Goal: Navigation & Orientation: Find specific page/section

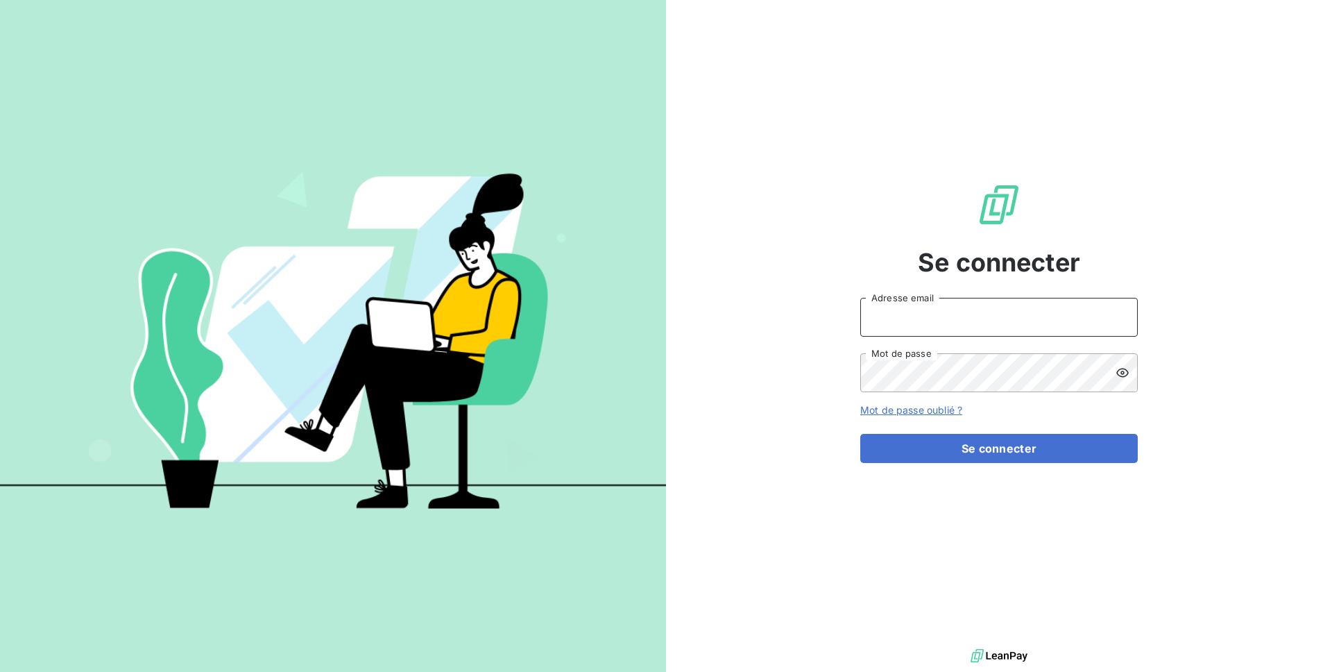
click at [925, 313] on input "Adresse email" at bounding box center [998, 317] width 277 height 39
type input "admin@acltest"
click at [860, 434] on button "Se connecter" at bounding box center [998, 448] width 277 height 29
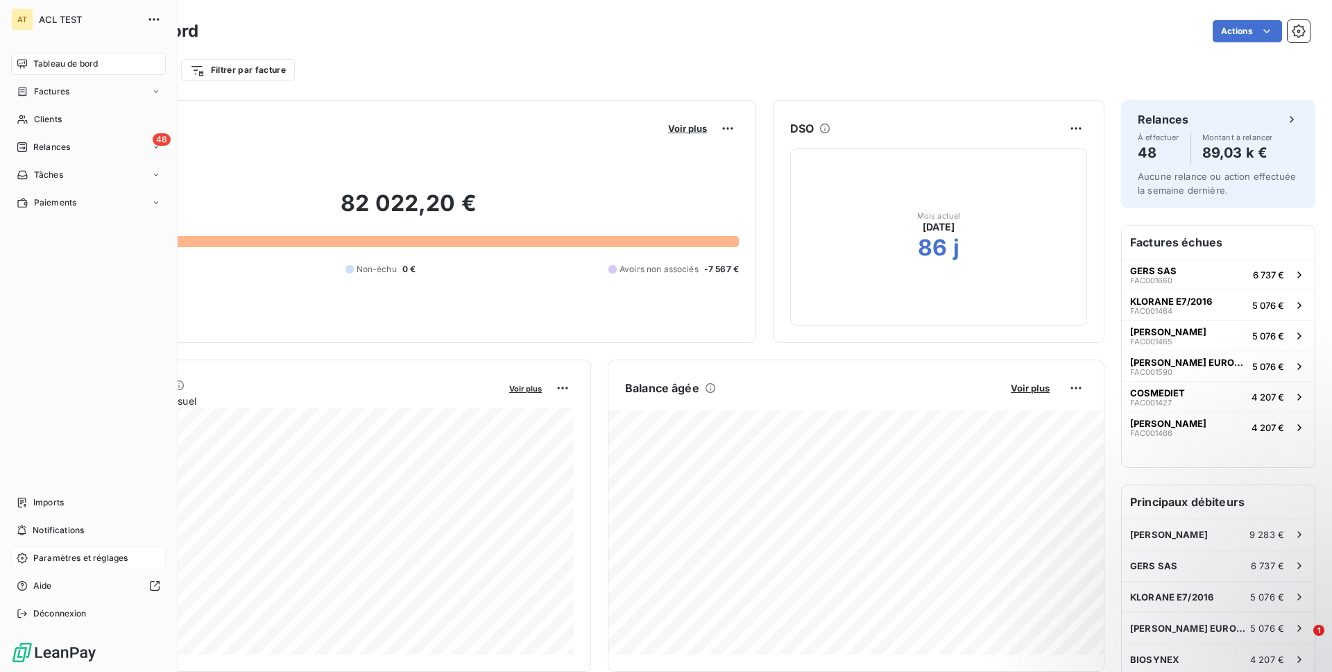
click at [46, 552] on span "Paramètres et réglages" at bounding box center [80, 558] width 94 height 12
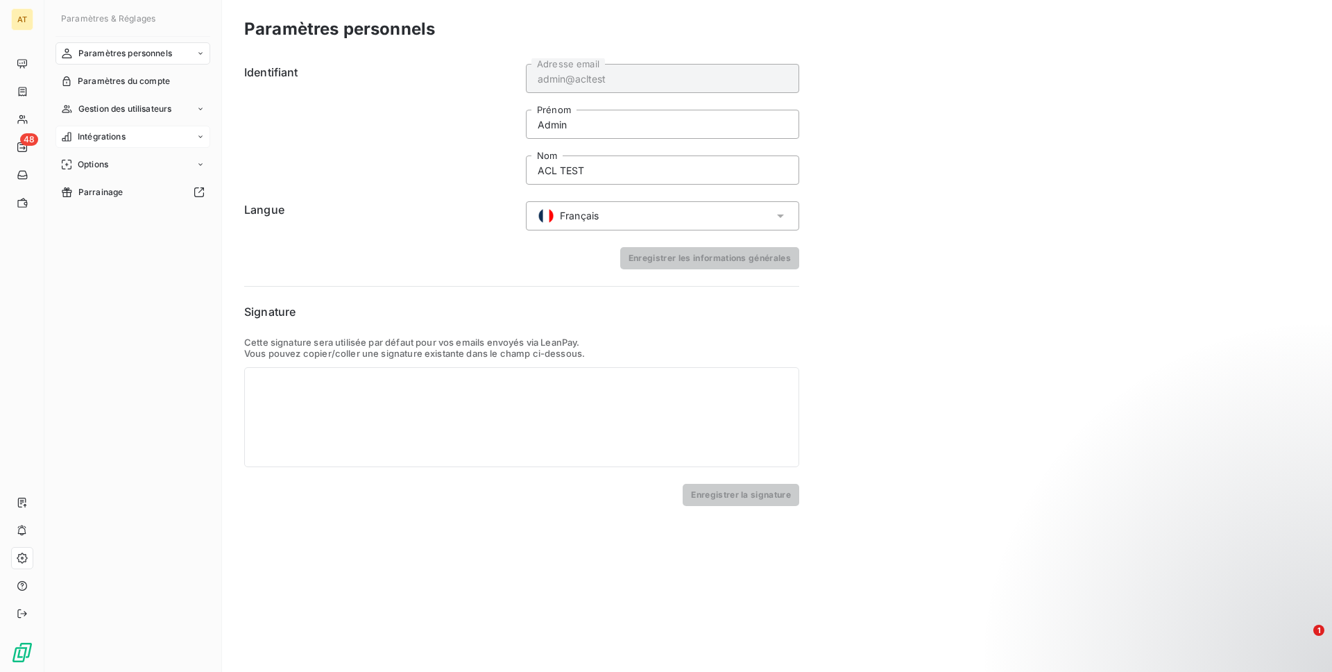
click at [96, 133] on span "Intégrations" at bounding box center [102, 136] width 48 height 12
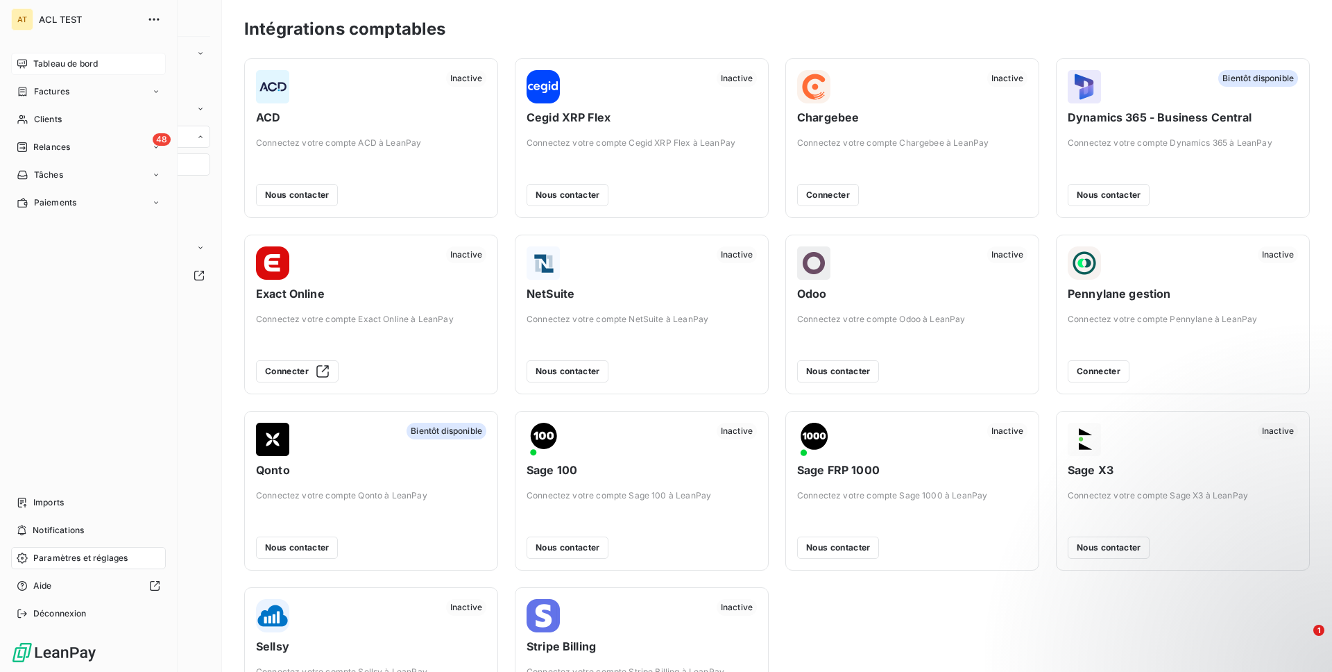
click at [36, 65] on span "Tableau de bord" at bounding box center [65, 64] width 65 height 12
